Goal: Transaction & Acquisition: Download file/media

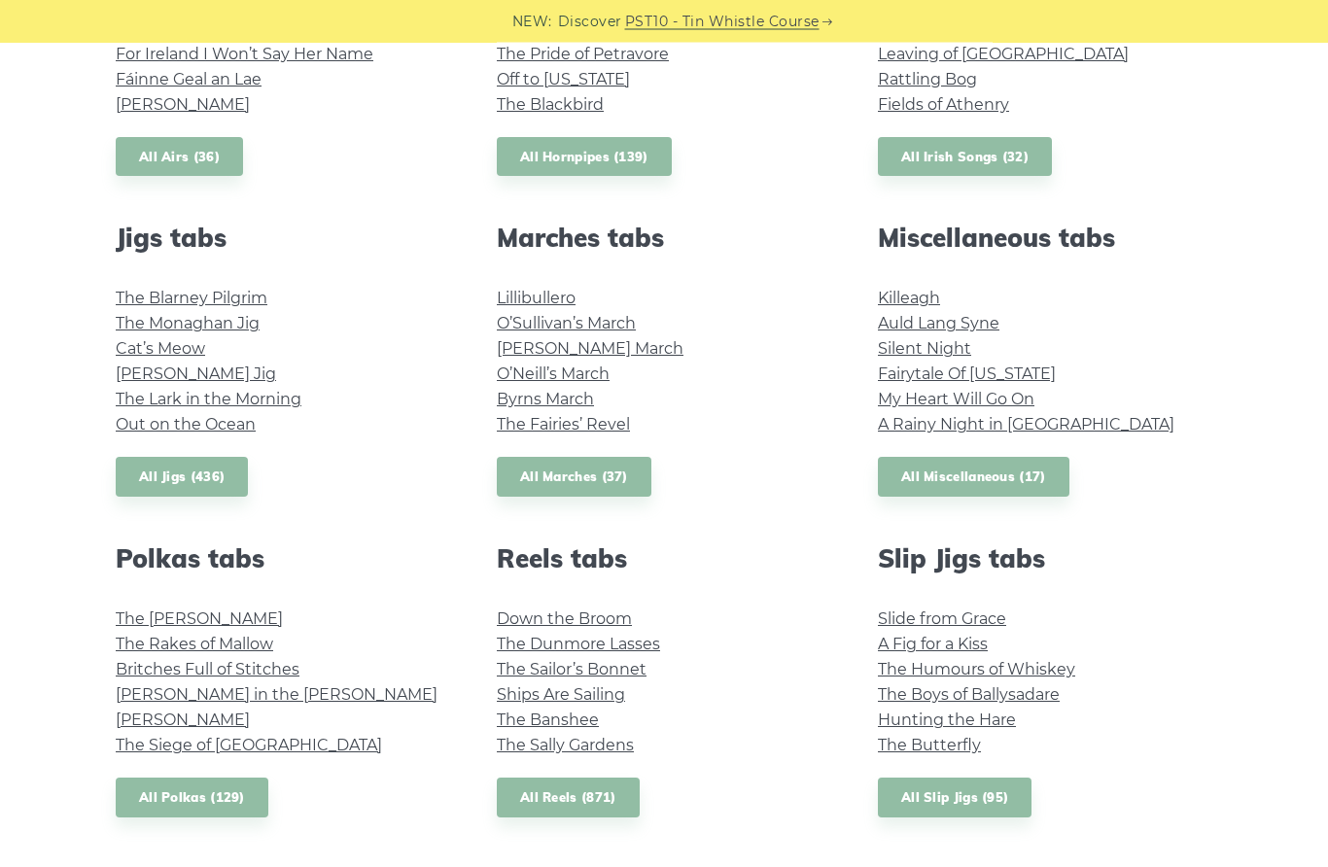
scroll to position [935, 0]
click at [210, 646] on link "The Rakes of Mallow" at bounding box center [195, 644] width 158 height 18
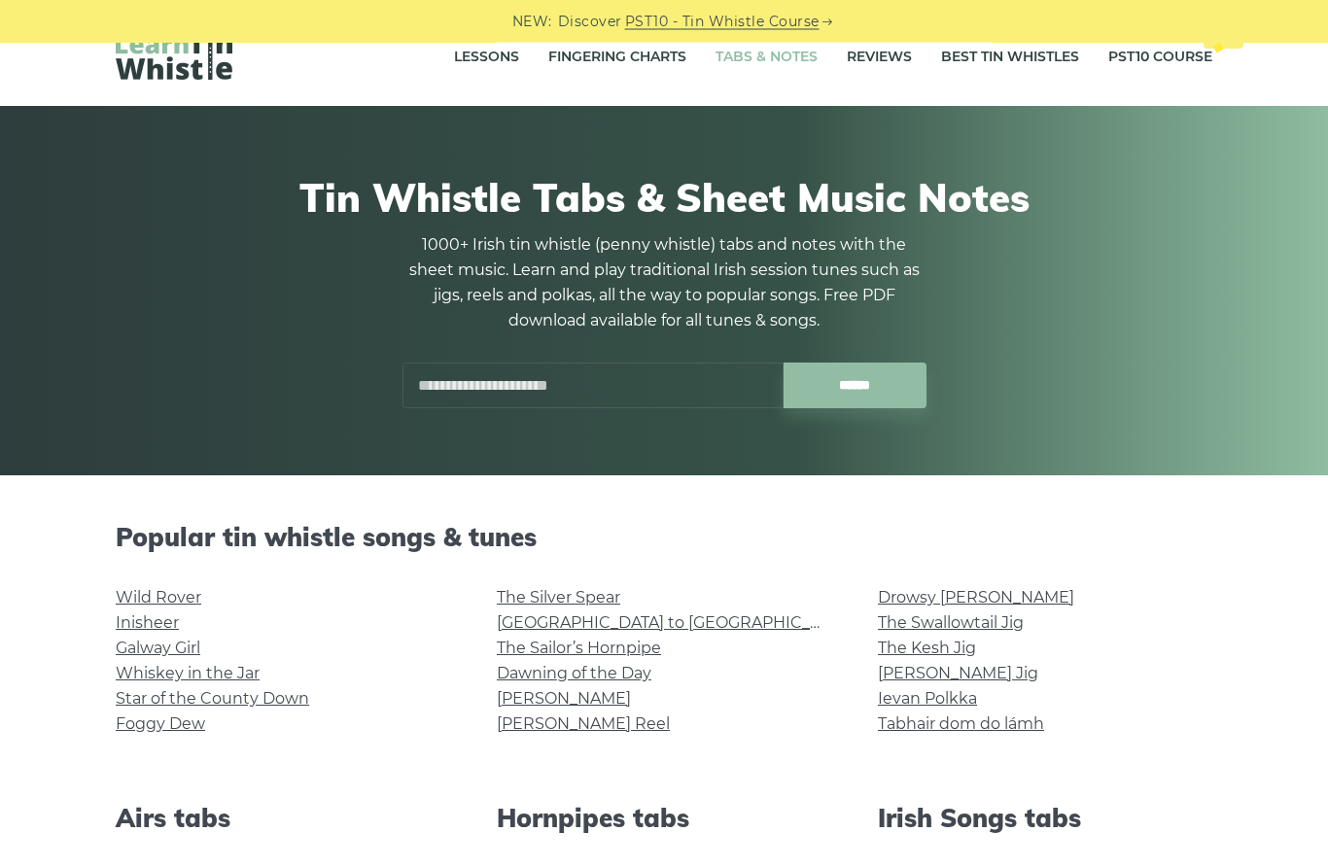
scroll to position [0, 0]
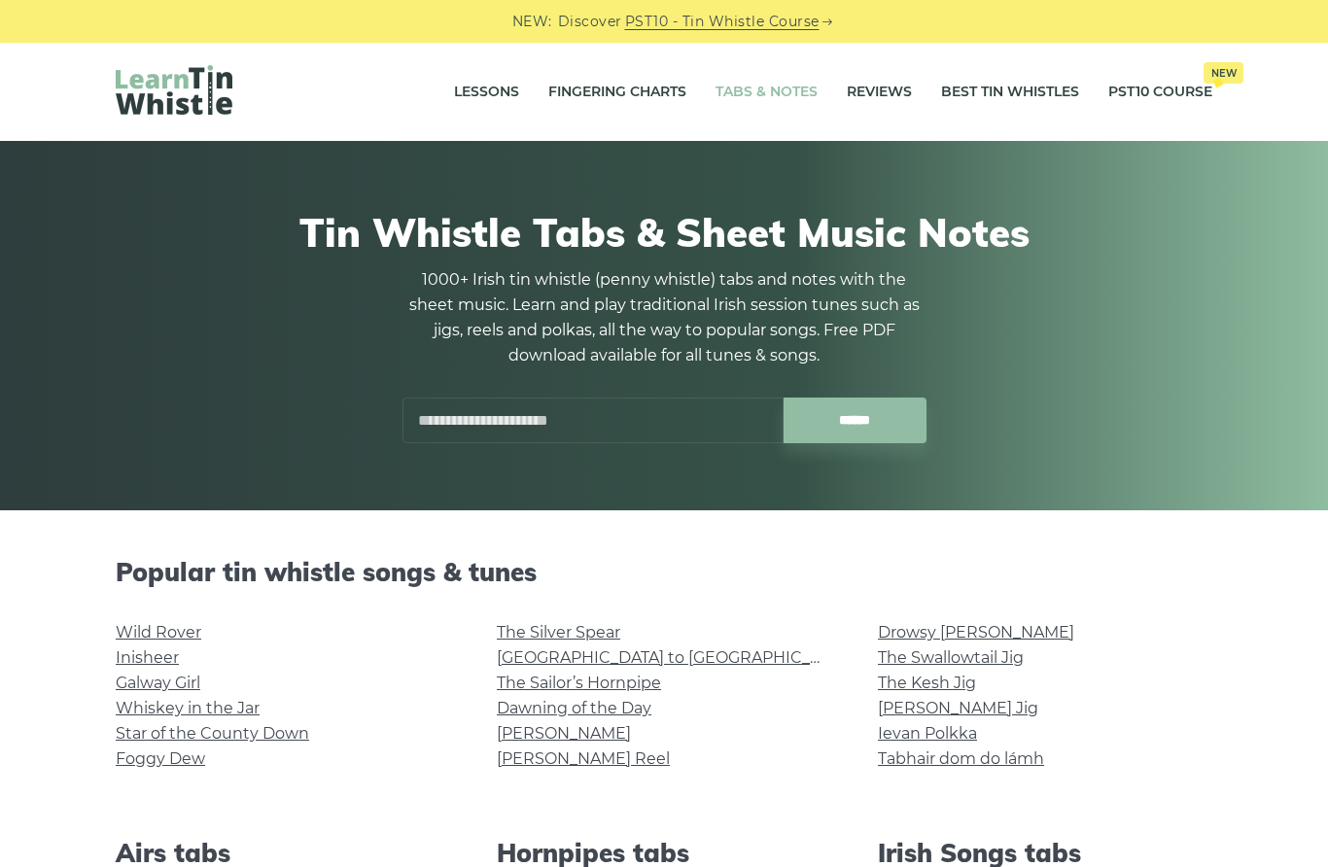
click at [442, 413] on input "text" at bounding box center [593, 421] width 381 height 46
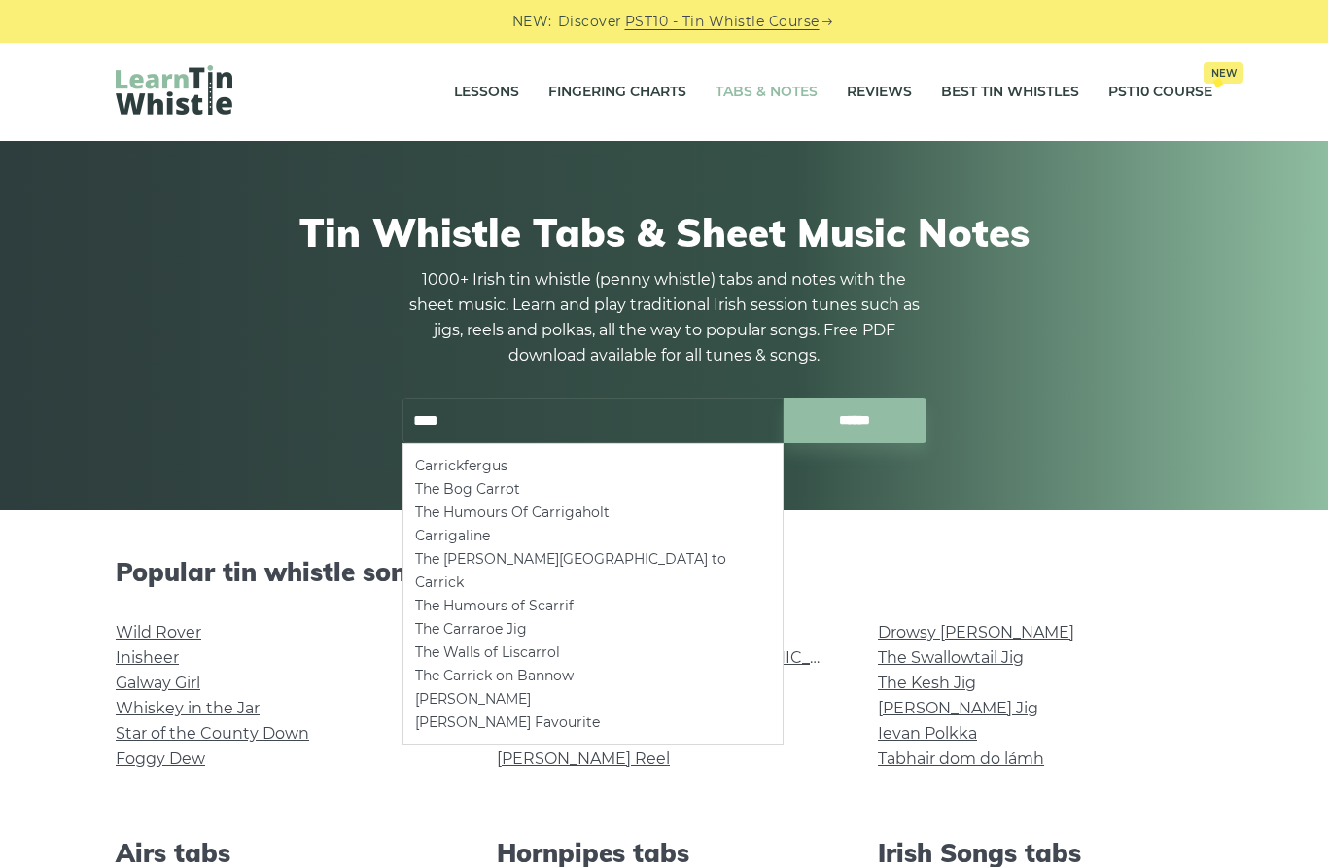
click at [472, 461] on li "Carrickfergus" at bounding box center [593, 465] width 356 height 23
type input "**********"
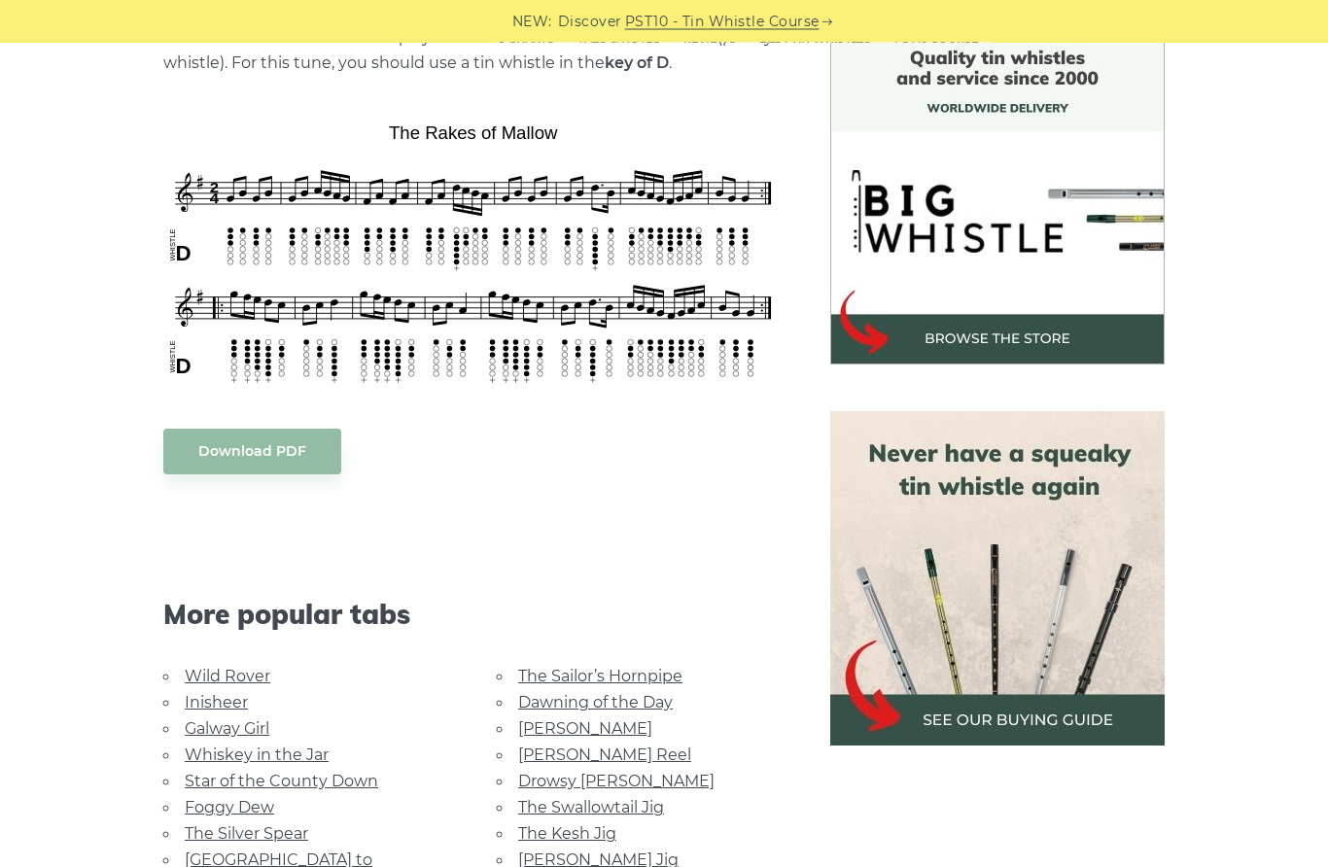
scroll to position [527, 0]
click at [260, 450] on link "Download PDF" at bounding box center [252, 452] width 178 height 46
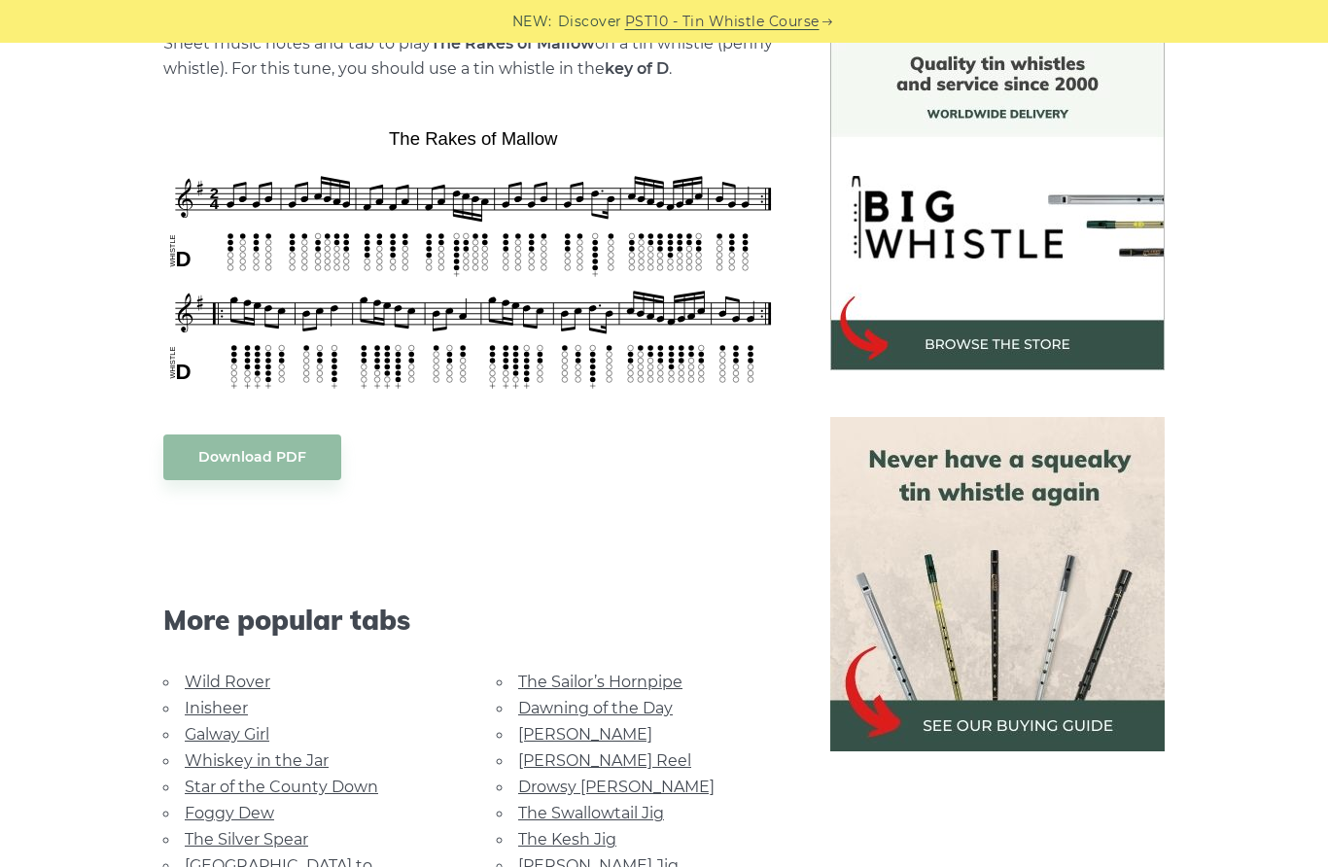
scroll to position [537, 0]
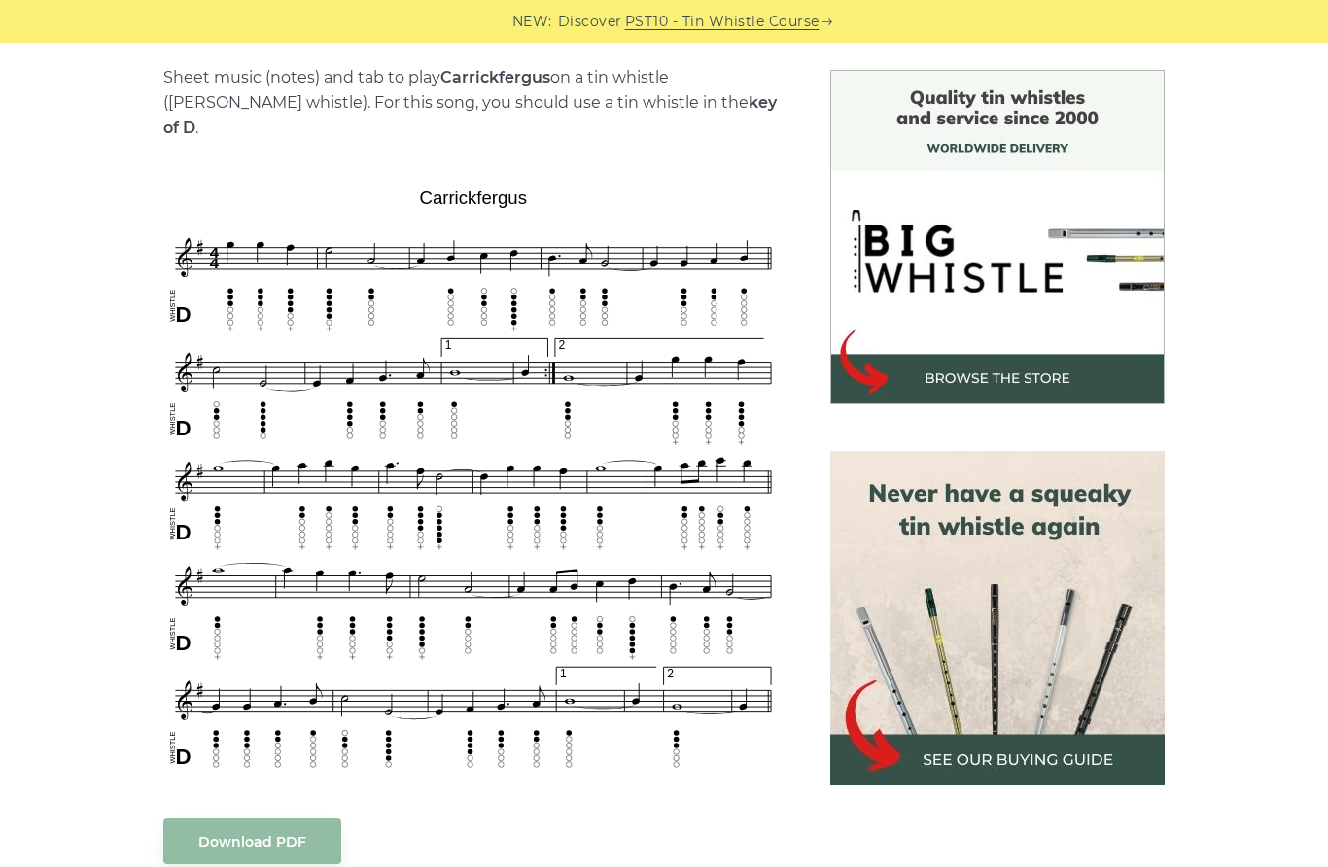
scroll to position [458, 0]
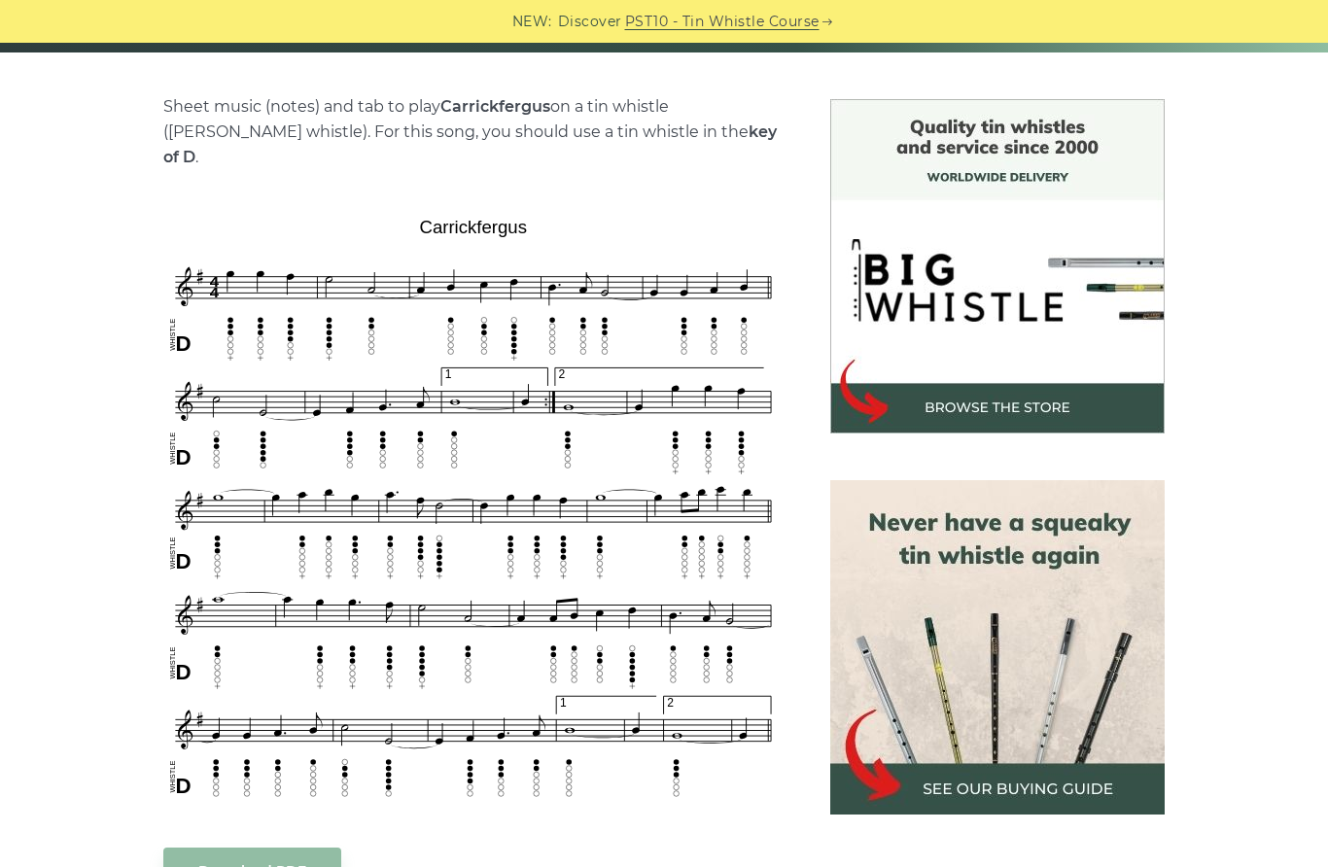
click at [279, 852] on link "Download PDF" at bounding box center [252, 871] width 178 height 46
